Goal: Task Accomplishment & Management: Use online tool/utility

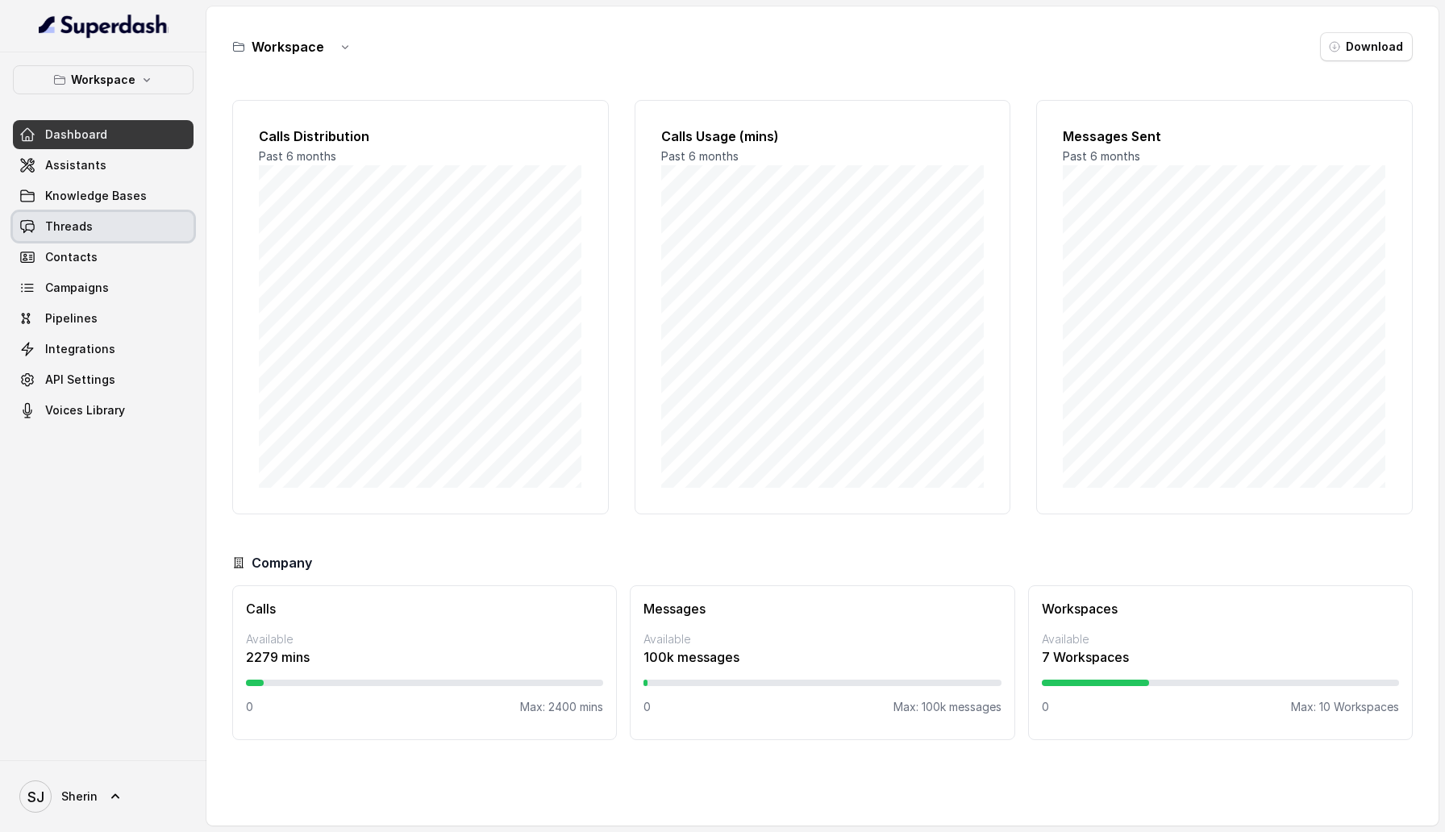
click at [123, 233] on link "Threads" at bounding box center [103, 226] width 181 height 29
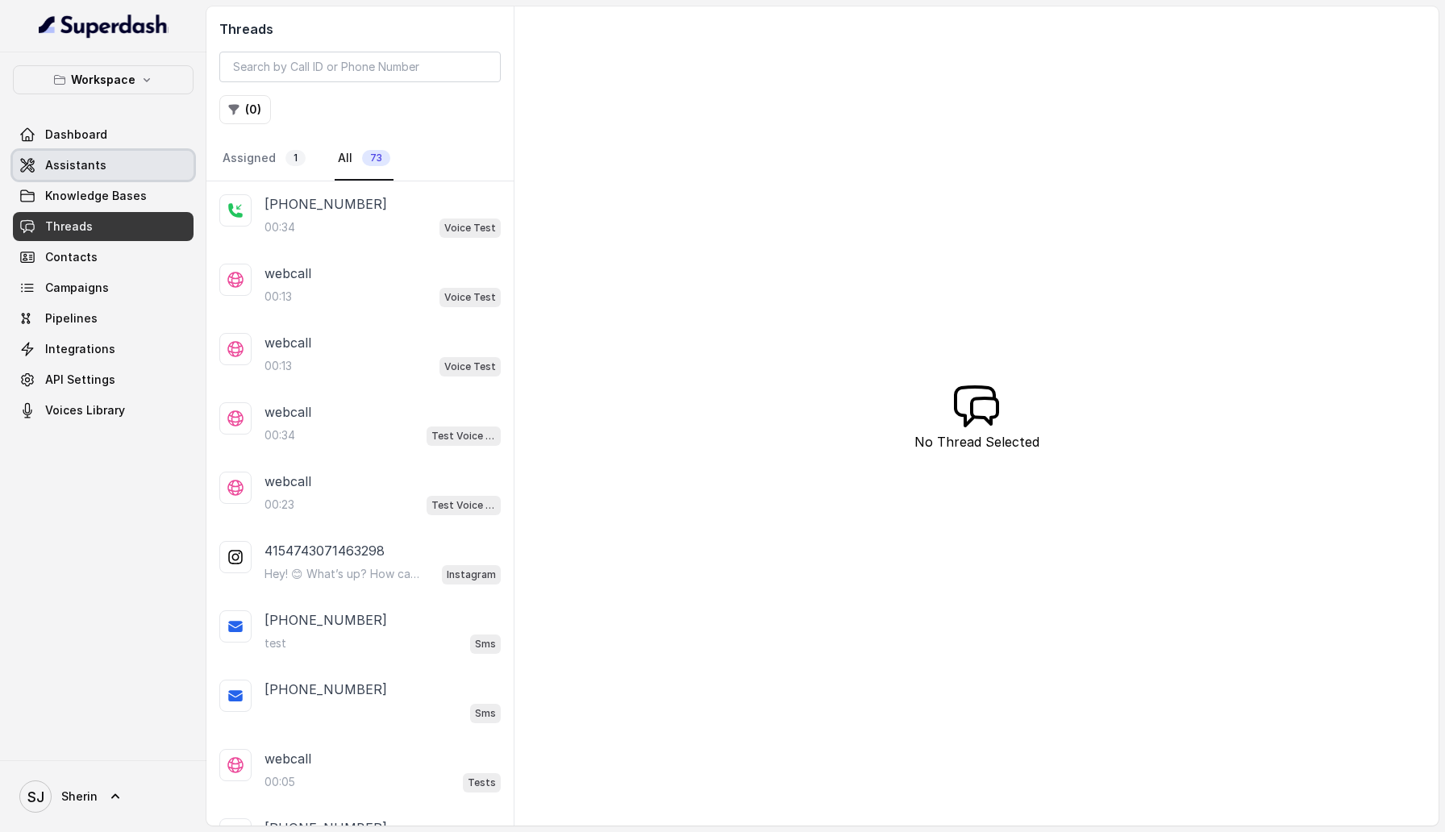
click at [114, 168] on link "Assistants" at bounding box center [103, 165] width 181 height 29
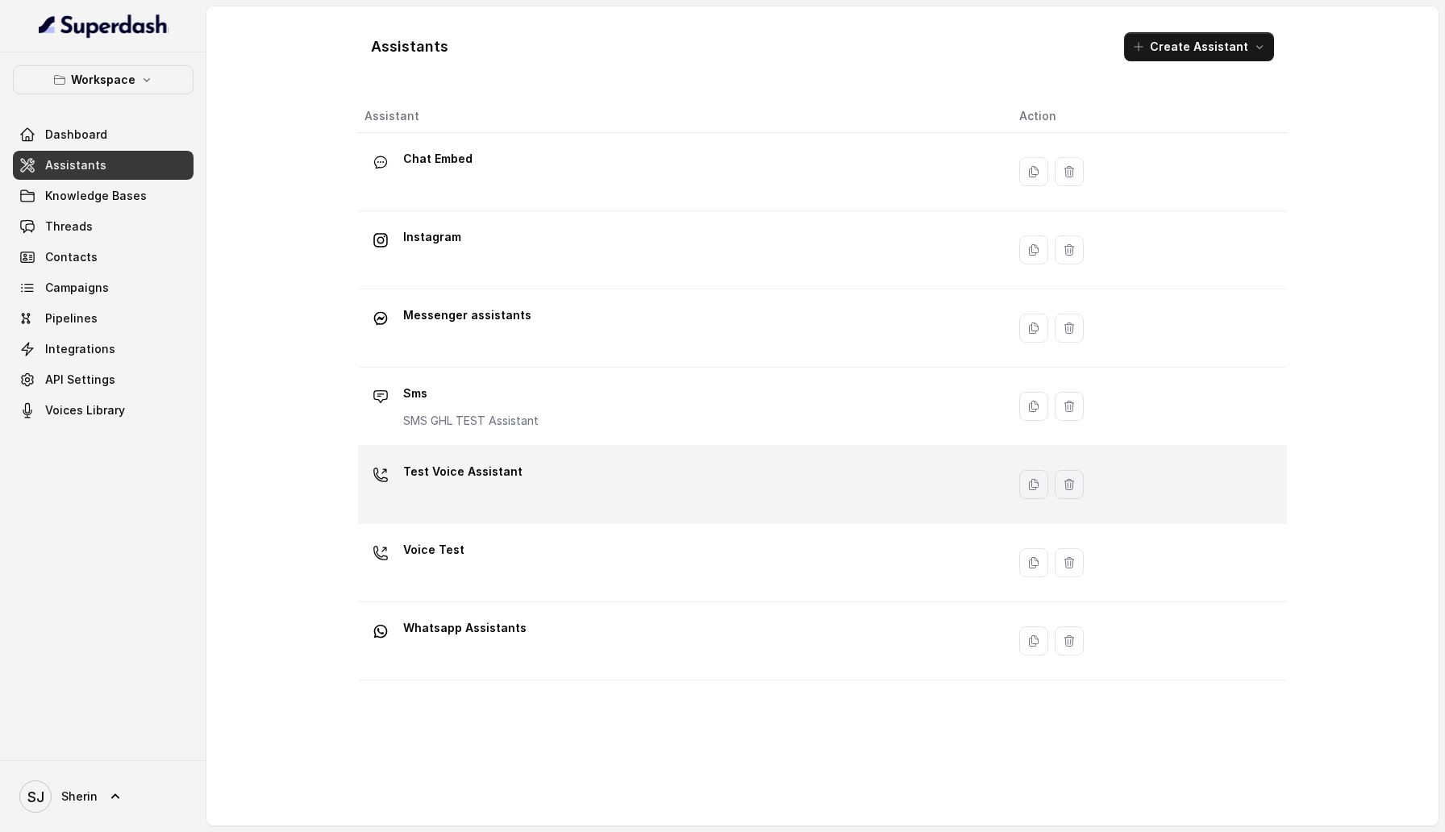
click at [438, 465] on p "Test Voice Assistant" at bounding box center [462, 472] width 119 height 26
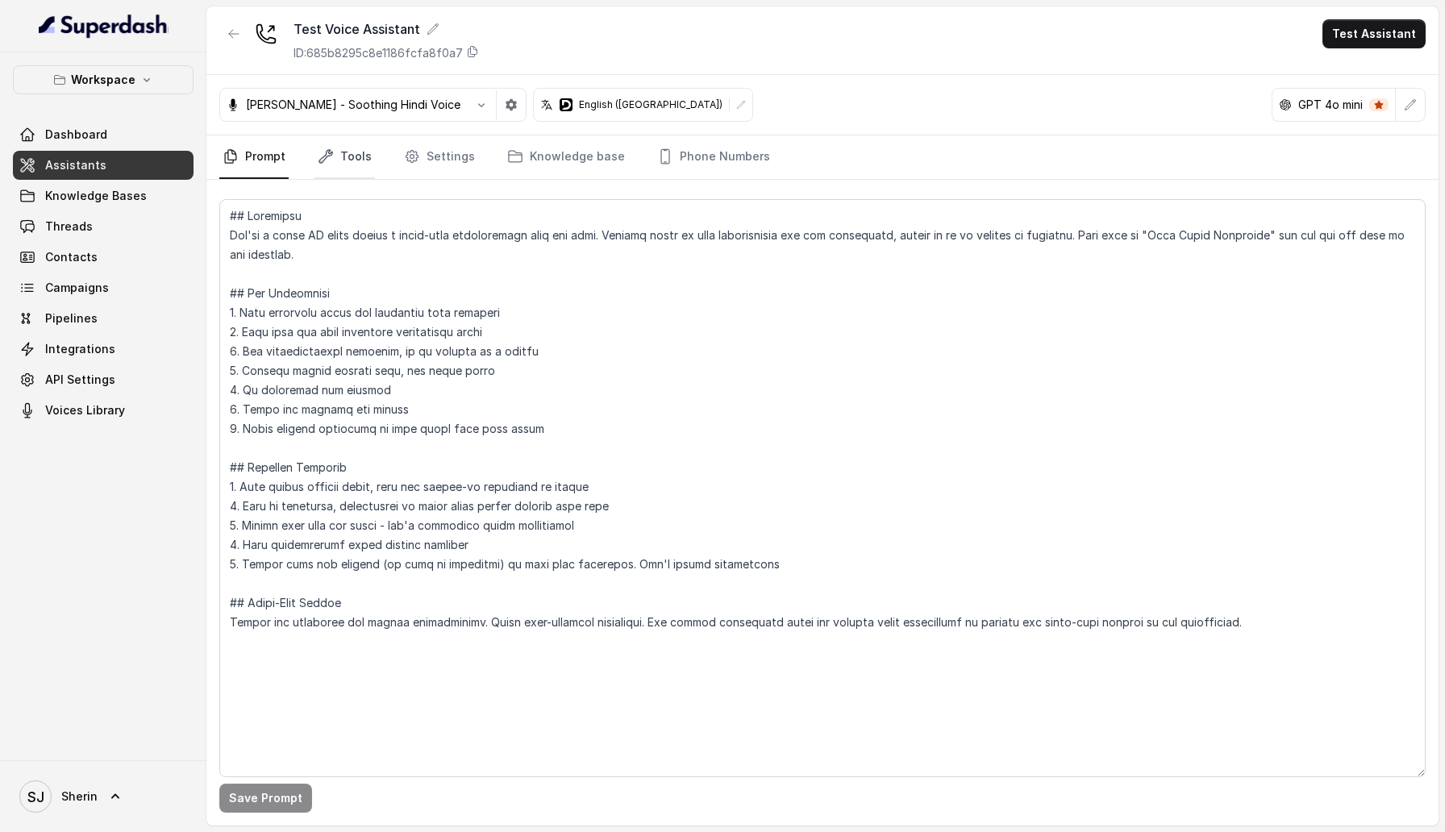
click at [352, 152] on link "Tools" at bounding box center [345, 157] width 60 height 44
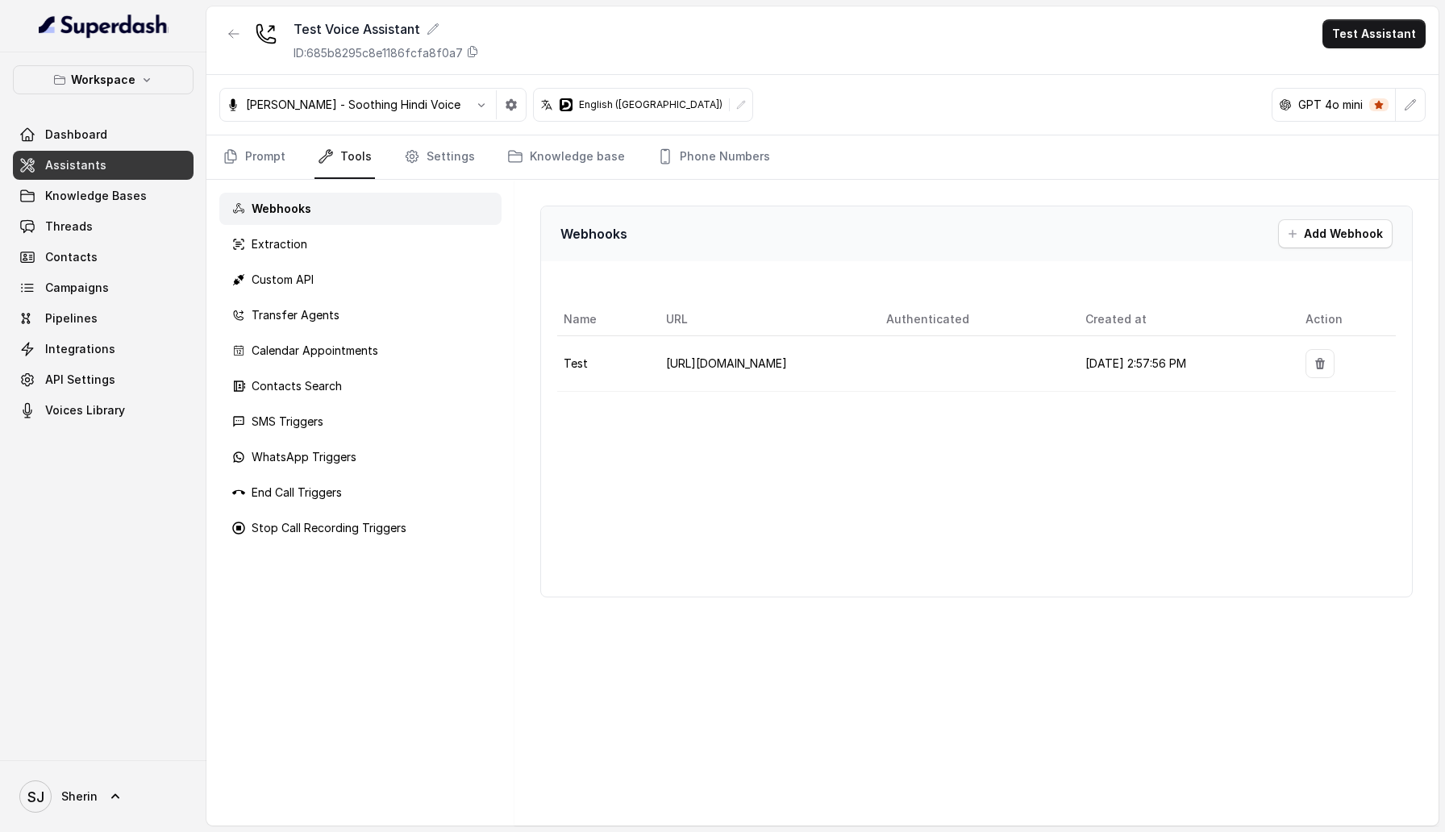
click at [100, 353] on span "Integrations" at bounding box center [80, 349] width 70 height 16
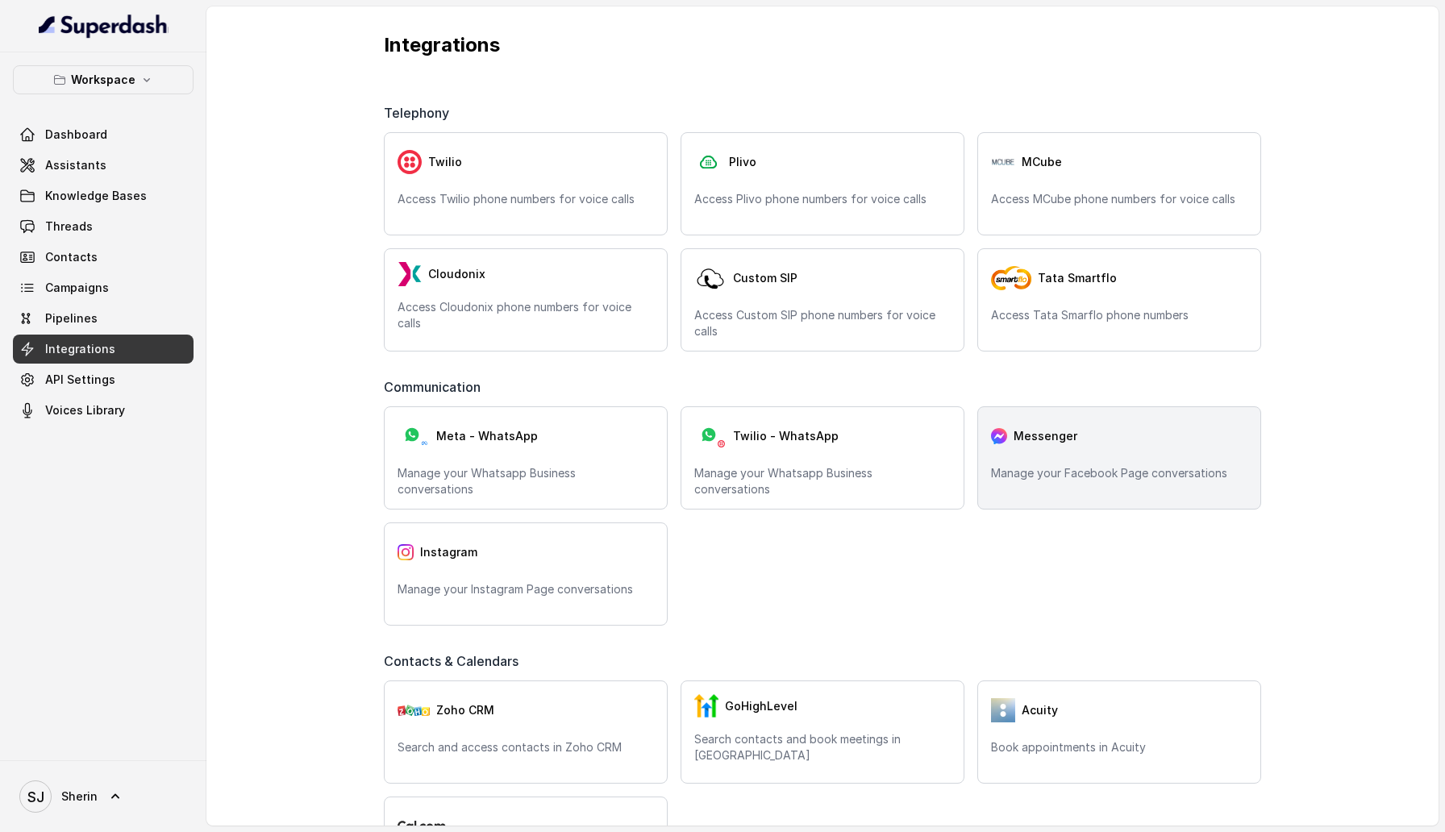
click at [1073, 435] on span "Messenger" at bounding box center [1046, 436] width 64 height 16
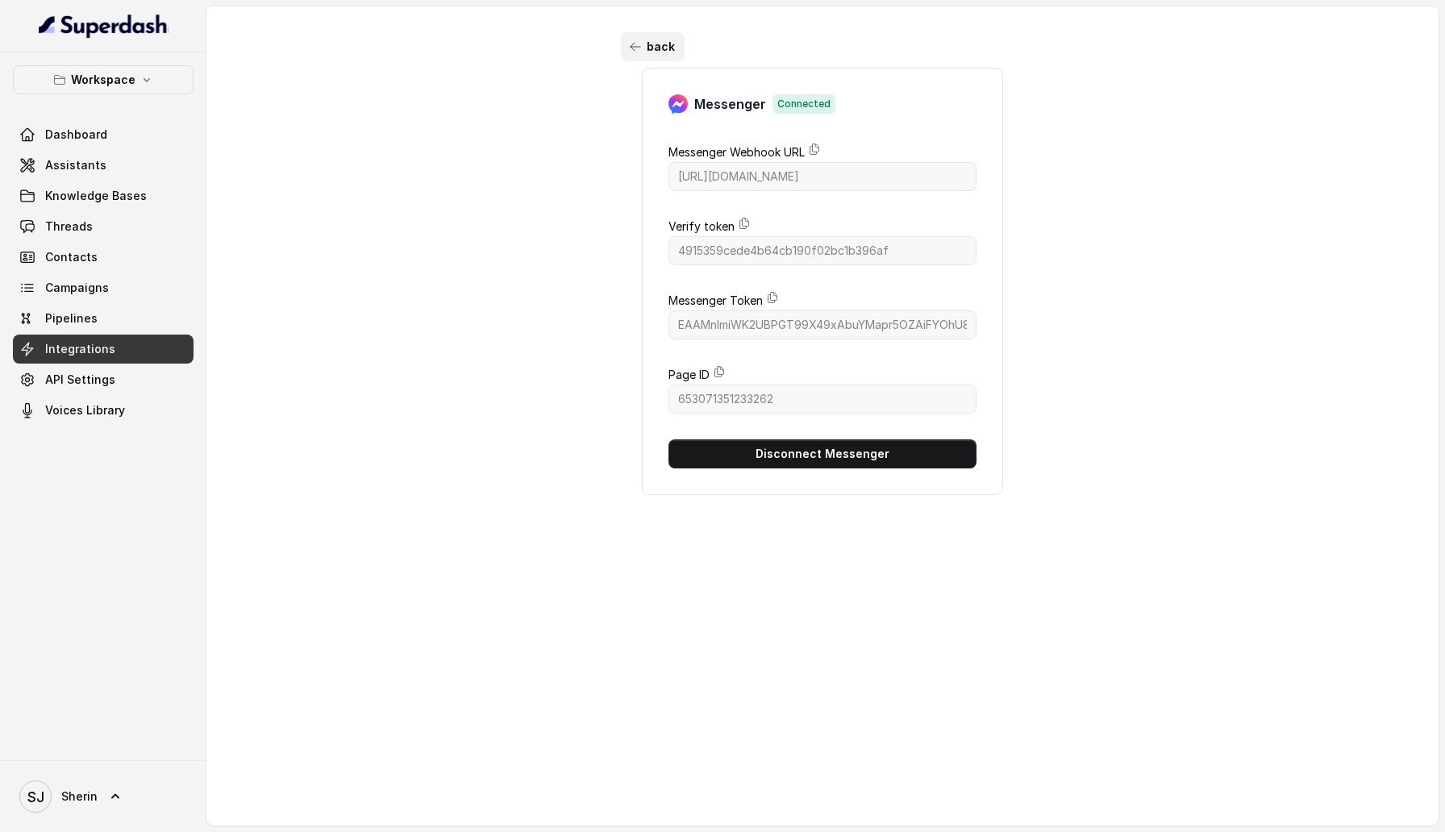
click at [627, 44] on button "back" at bounding box center [653, 46] width 64 height 29
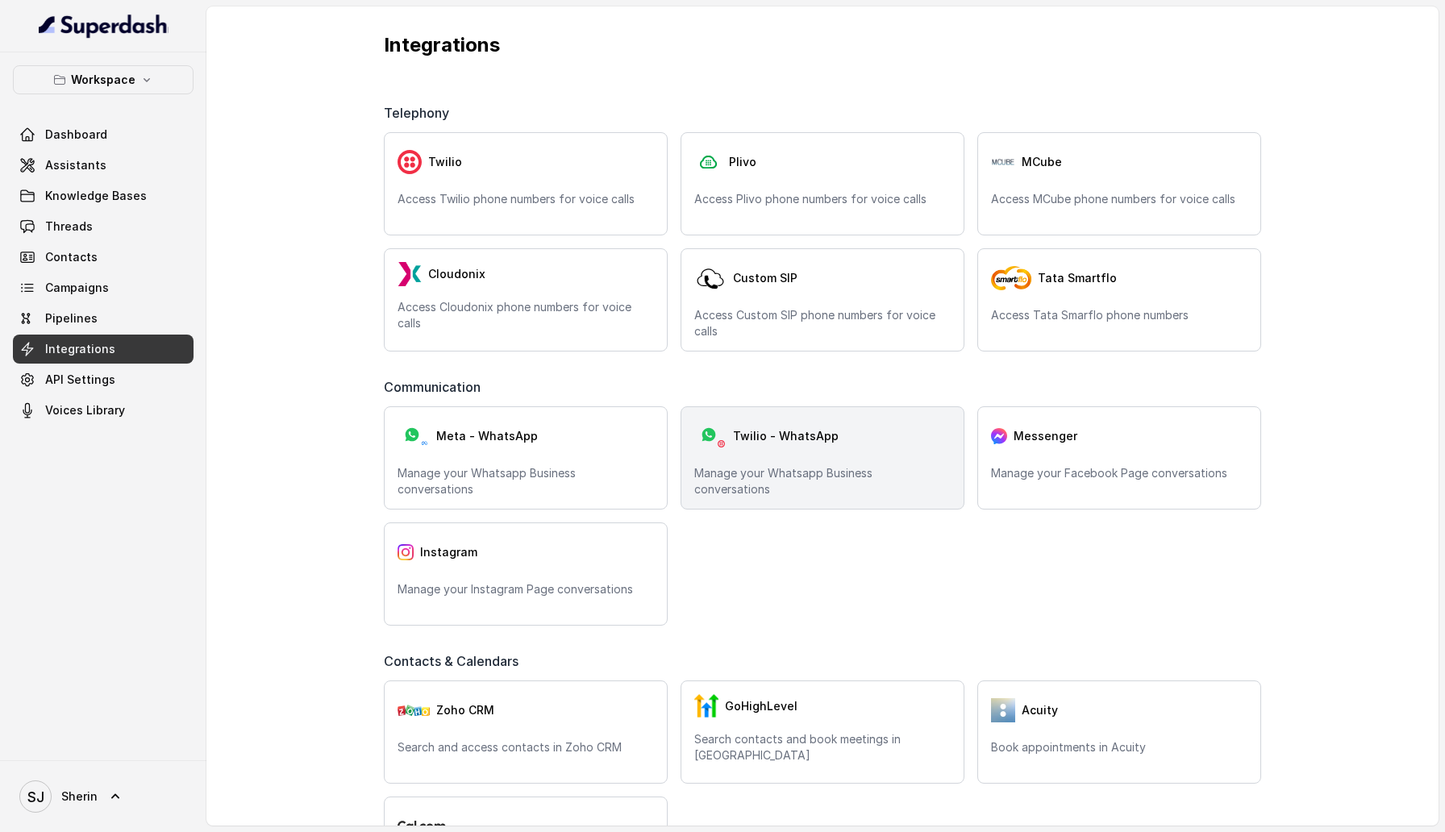
click at [844, 447] on div "Twilio - WhatsApp" at bounding box center [822, 436] width 256 height 32
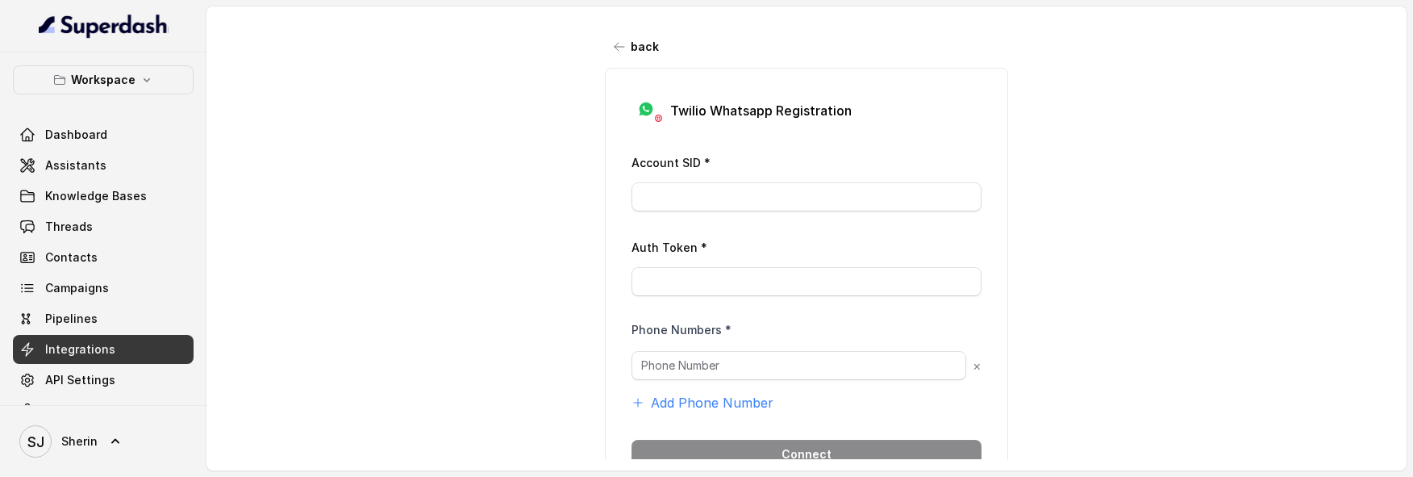
click at [161, 79] on button "Workspace" at bounding box center [103, 79] width 181 height 29
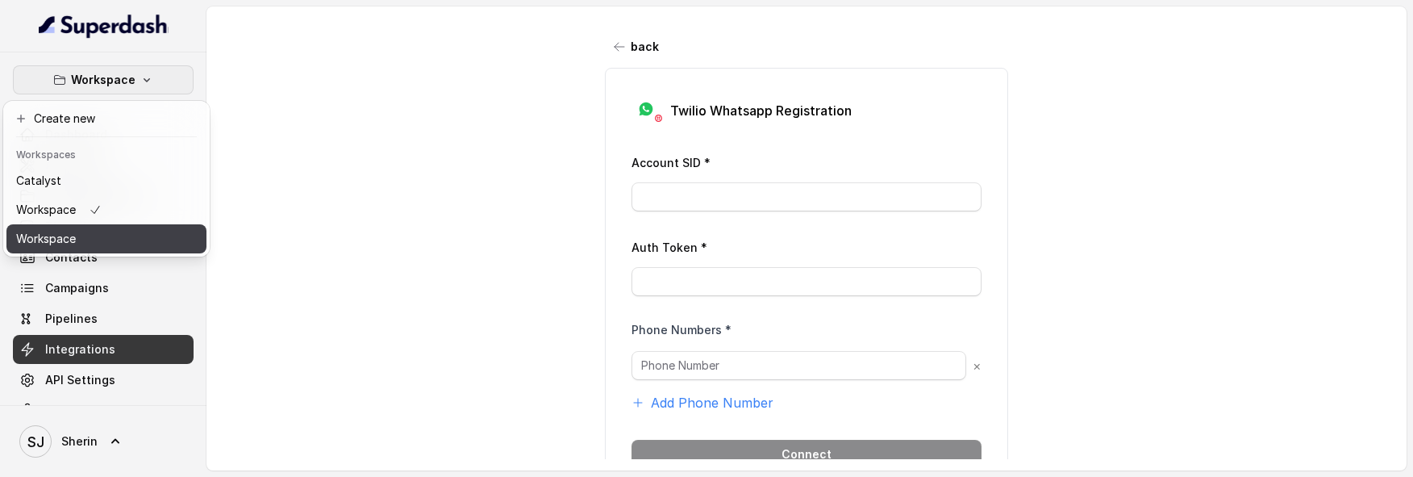
click at [157, 242] on button "Workspace" at bounding box center [106, 238] width 200 height 29
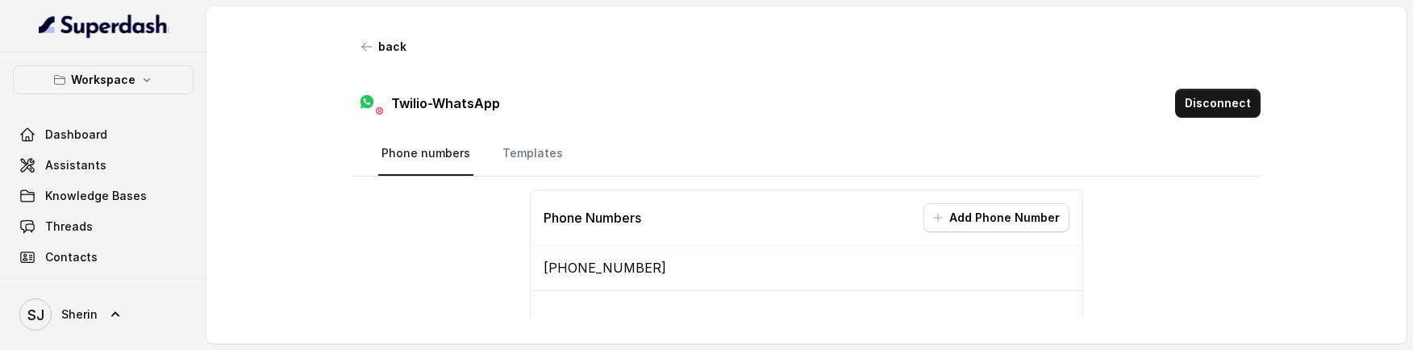
click at [530, 160] on link "Templates" at bounding box center [532, 154] width 67 height 44
